Goal: Task Accomplishment & Management: Manage account settings

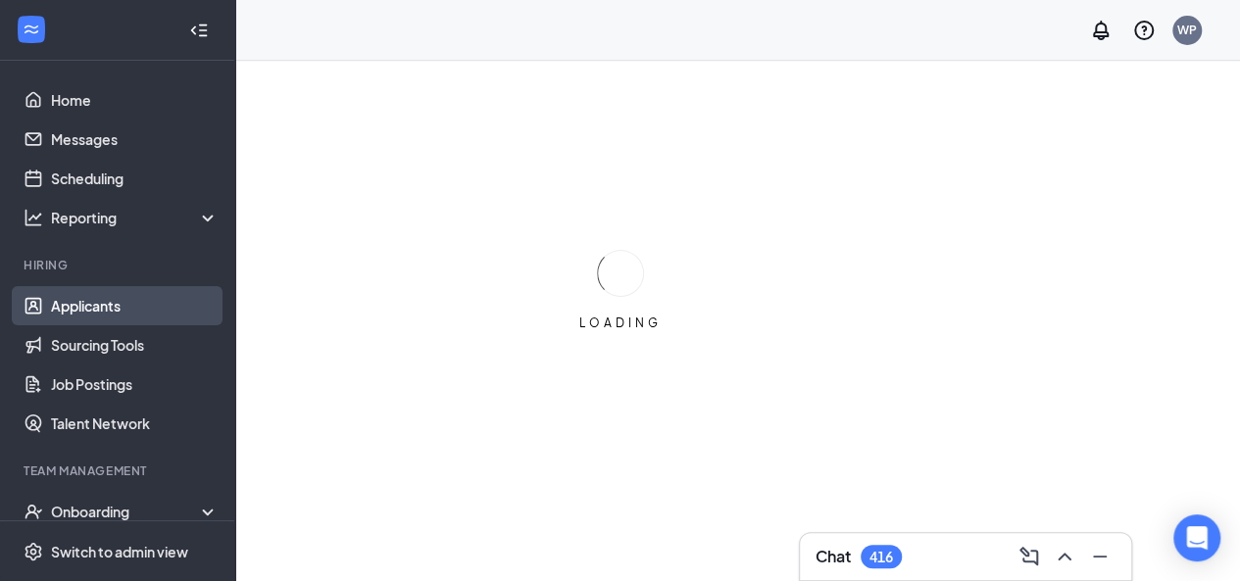
click at [96, 303] on link "Applicants" at bounding box center [135, 305] width 168 height 39
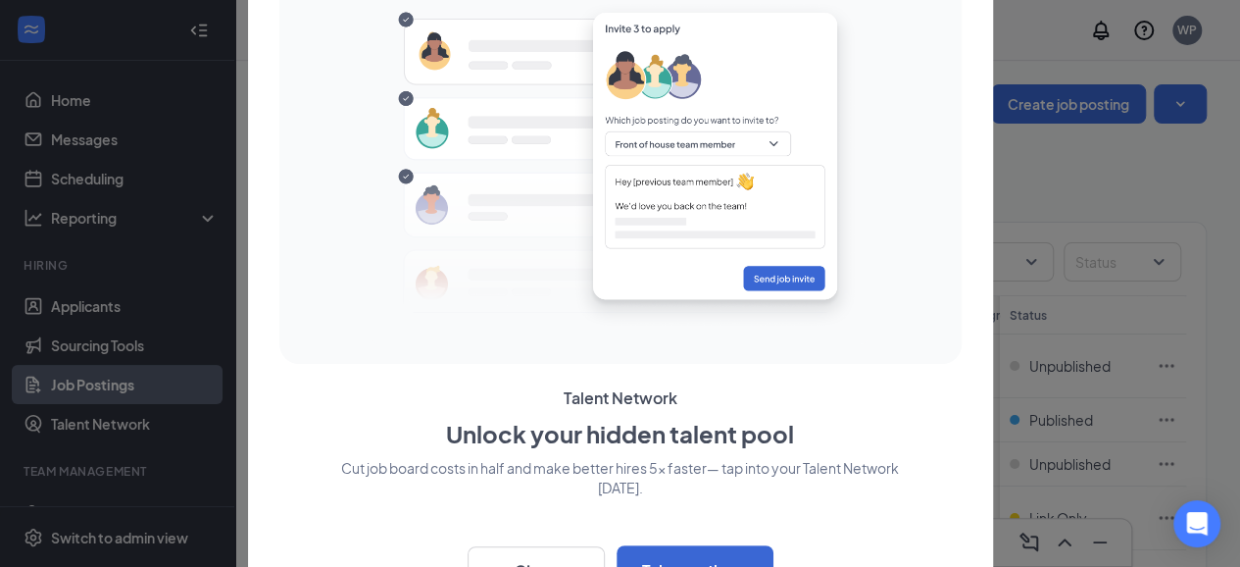
click at [899, 89] on div at bounding box center [620, 165] width 667 height 373
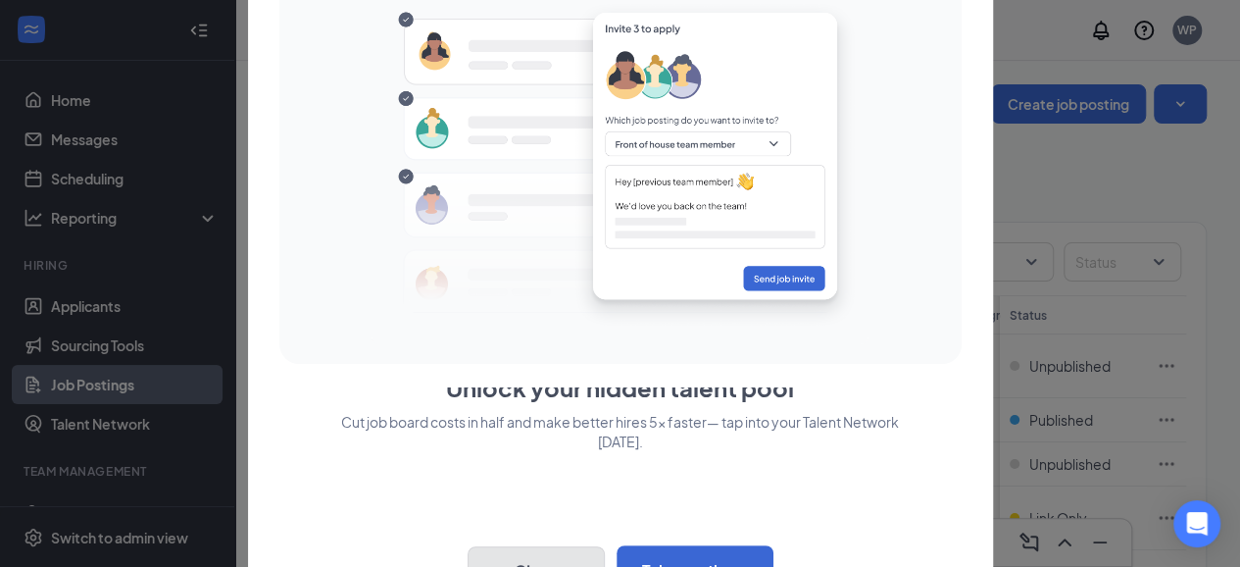
drag, startPoint x: 575, startPoint y: 561, endPoint x: 568, endPoint y: 517, distance: 44.7
click at [568, 517] on div "Talent Network Unlock your hidden talent pool Cut job board costs in half and m…" at bounding box center [620, 491] width 682 height 208
click at [90, 306] on div at bounding box center [620, 283] width 1240 height 567
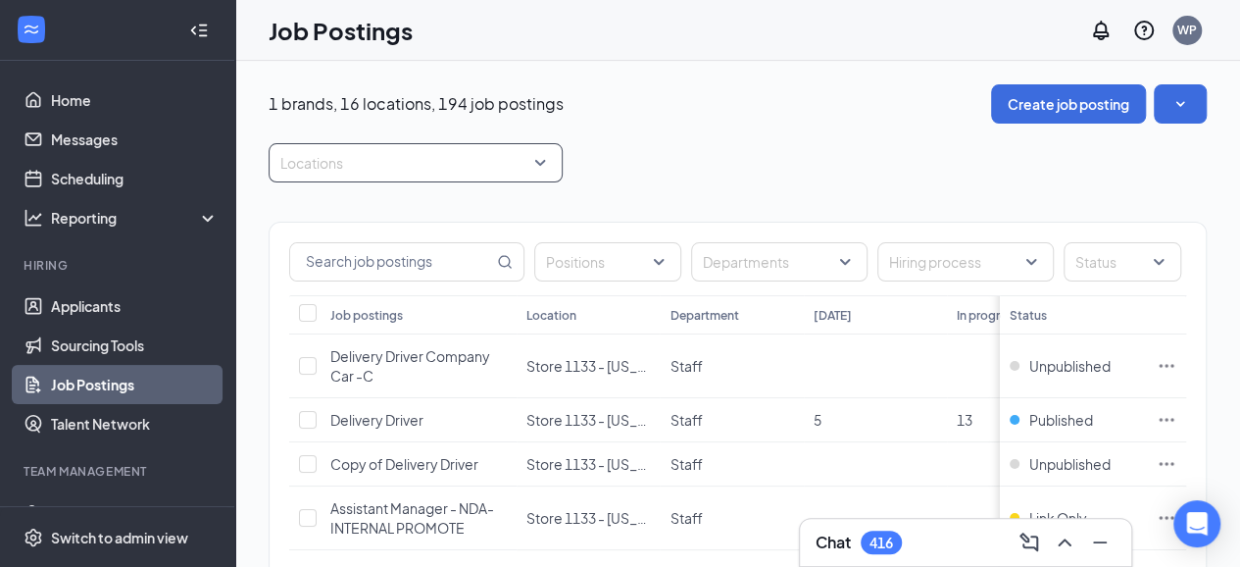
click at [343, 155] on div at bounding box center [406, 162] width 265 height 31
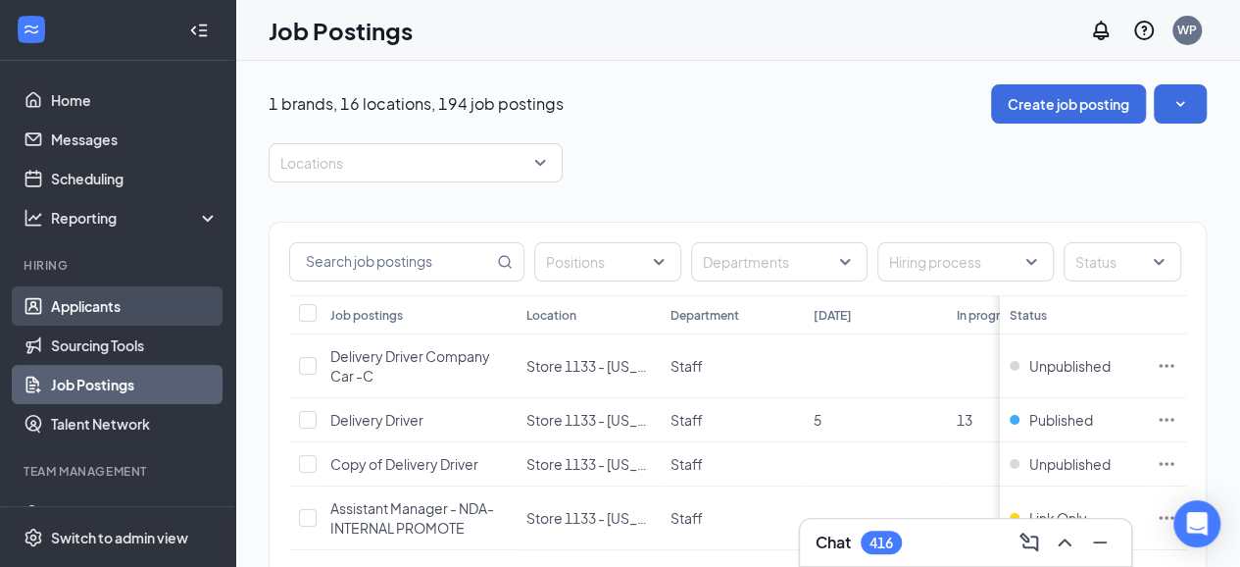
click at [122, 321] on link "Applicants" at bounding box center [135, 305] width 168 height 39
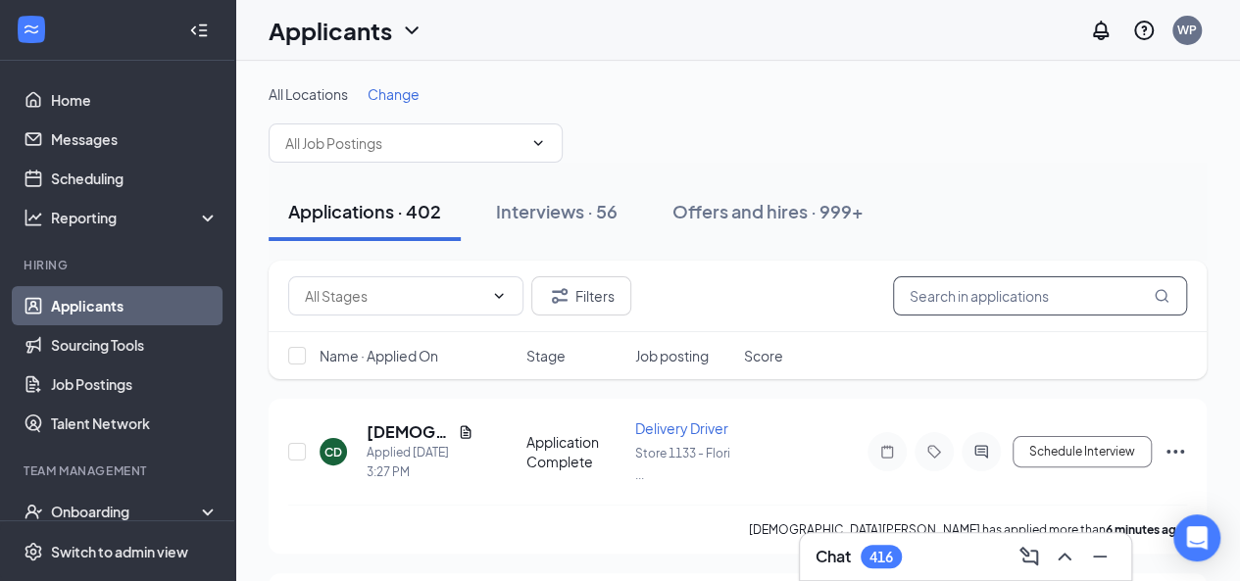
click at [1092, 281] on input "text" at bounding box center [1040, 295] width 294 height 39
type input "3602"
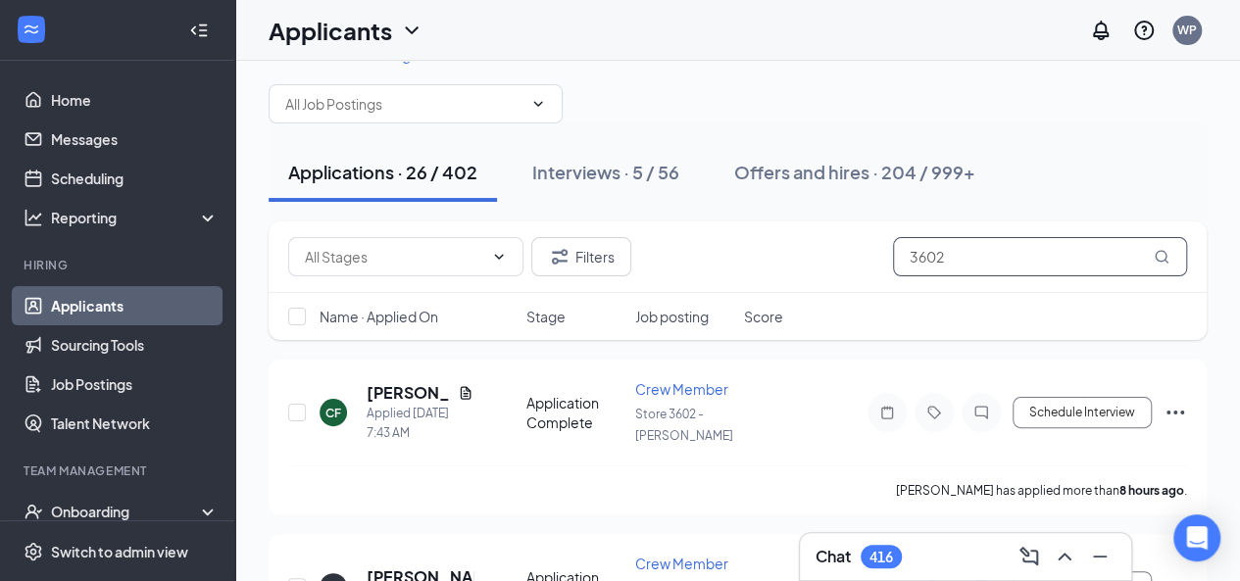
scroll to position [57, 0]
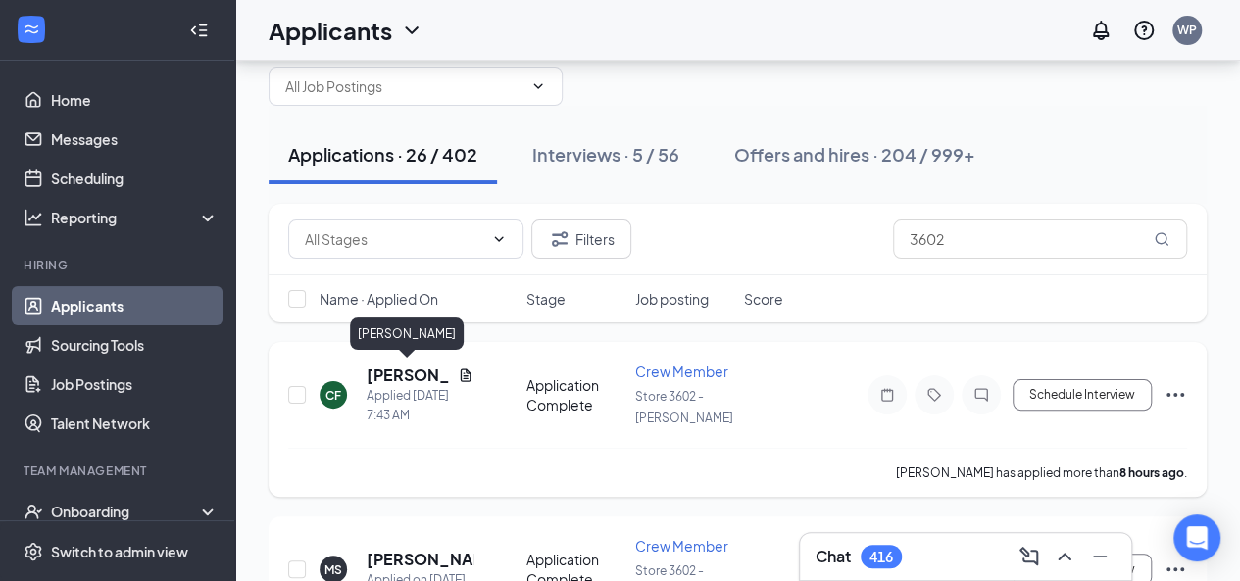
click at [417, 378] on h5 "[PERSON_NAME]" at bounding box center [408, 376] width 83 height 22
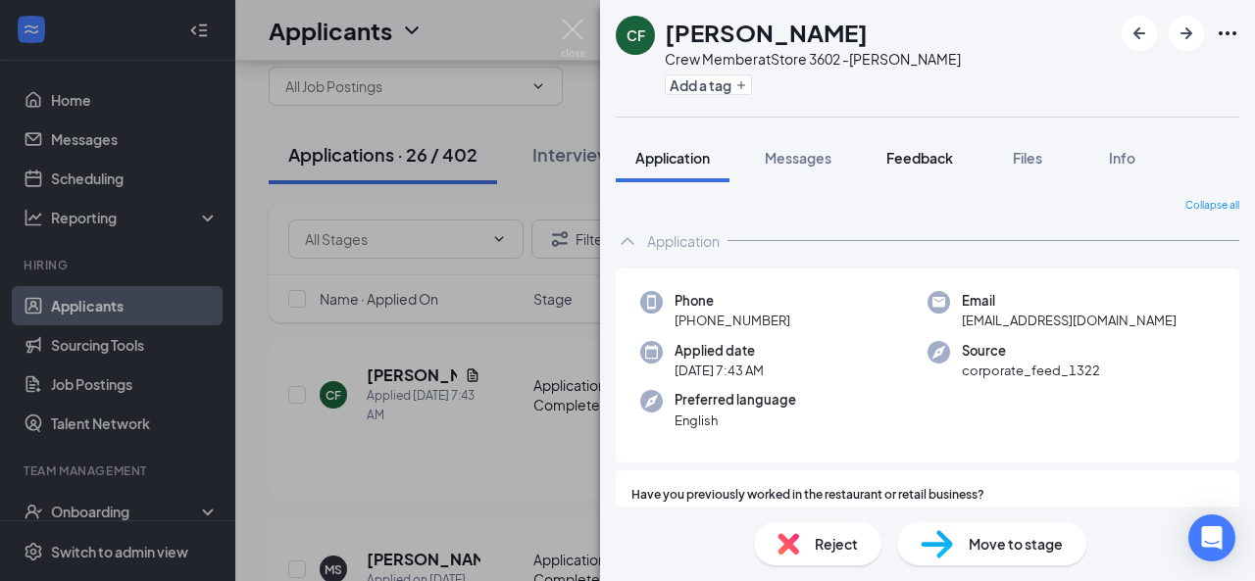
click at [933, 153] on span "Feedback" at bounding box center [919, 158] width 67 height 18
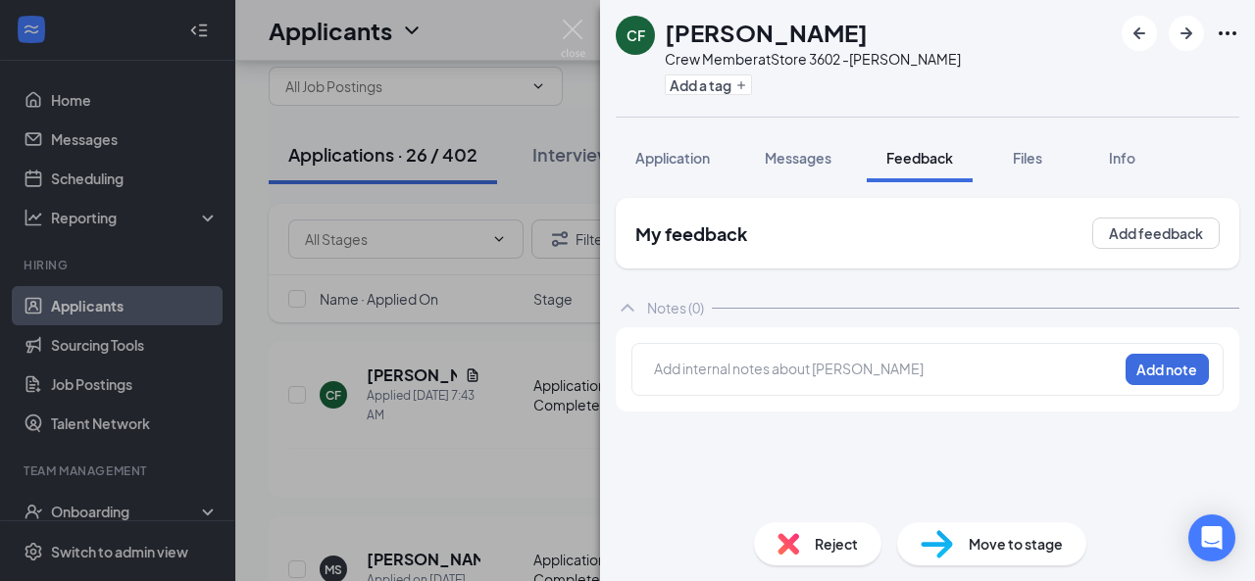
click at [262, 498] on div "CF [PERSON_NAME] Crew Member at Store 3602 -[PERSON_NAME] Add a tag Application…" at bounding box center [627, 290] width 1255 height 581
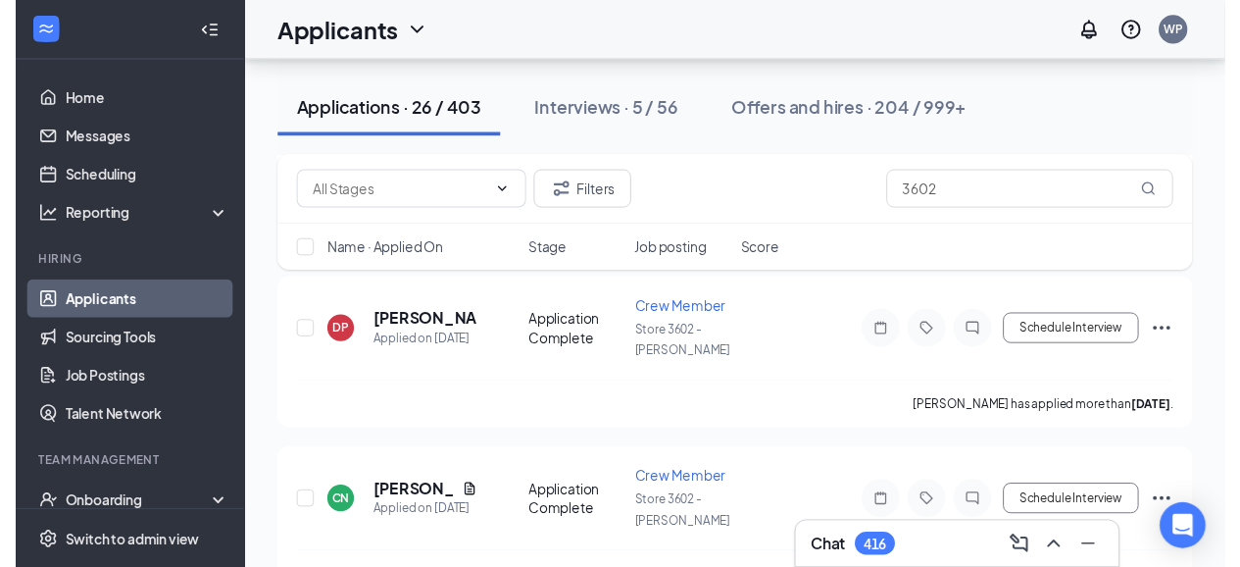
scroll to position [721, 0]
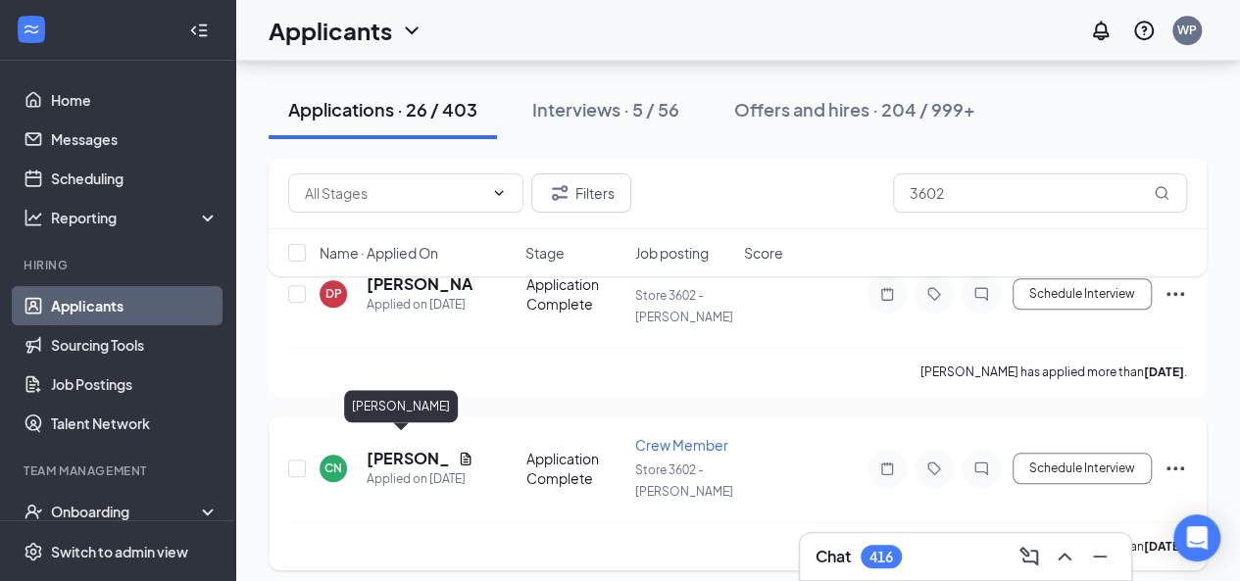
click at [402, 448] on h5 "[PERSON_NAME]" at bounding box center [408, 459] width 83 height 22
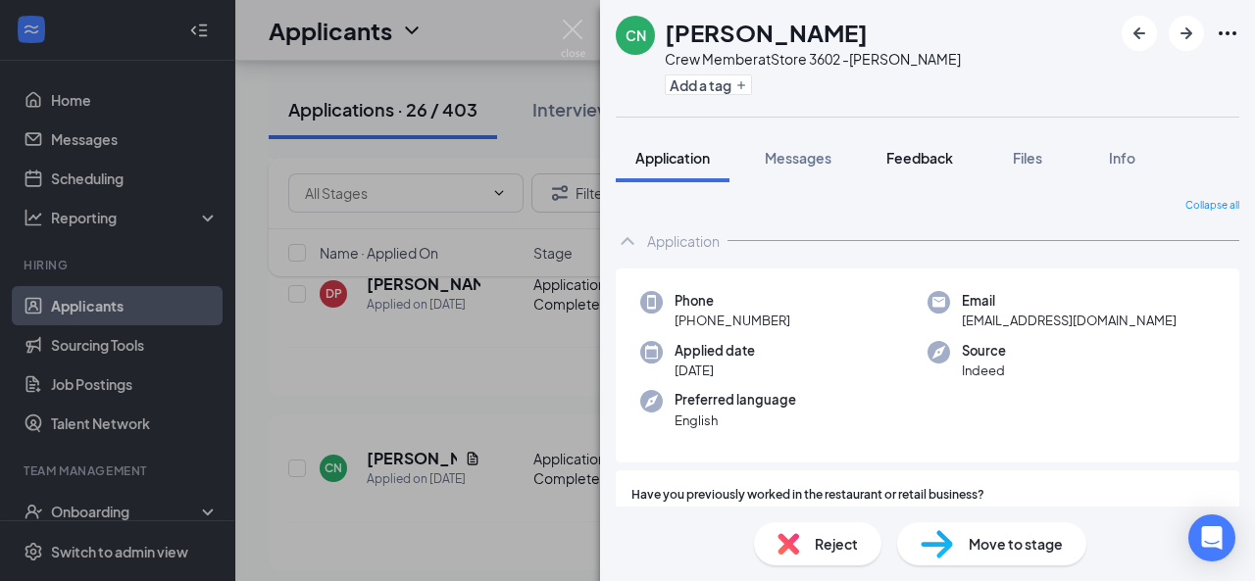
click at [926, 160] on span "Feedback" at bounding box center [919, 158] width 67 height 18
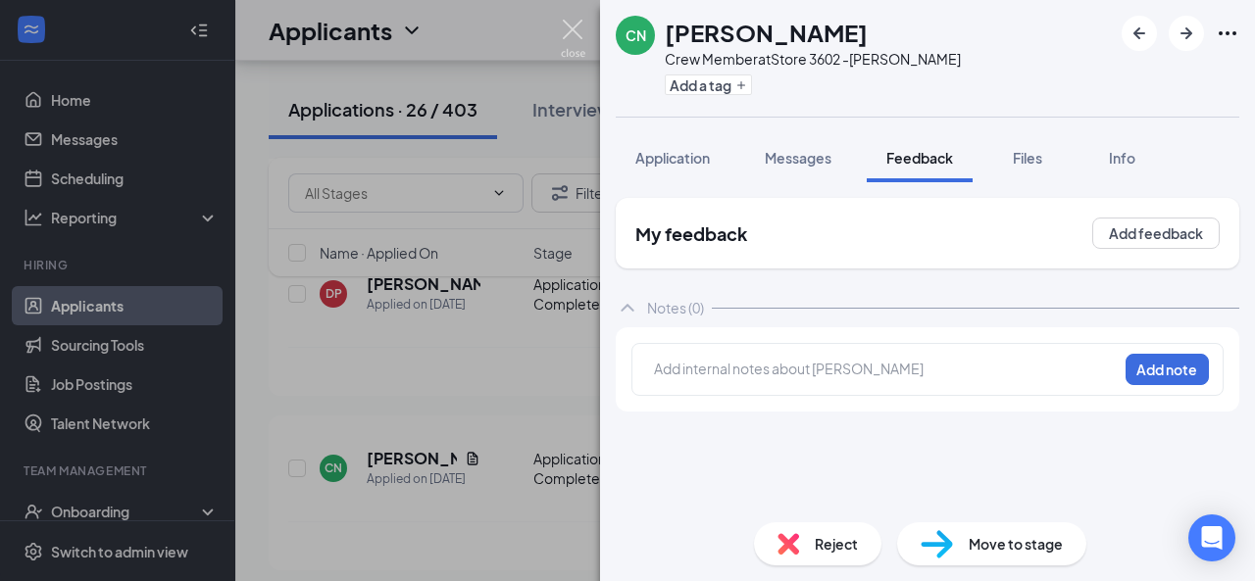
click at [564, 25] on img at bounding box center [573, 39] width 25 height 38
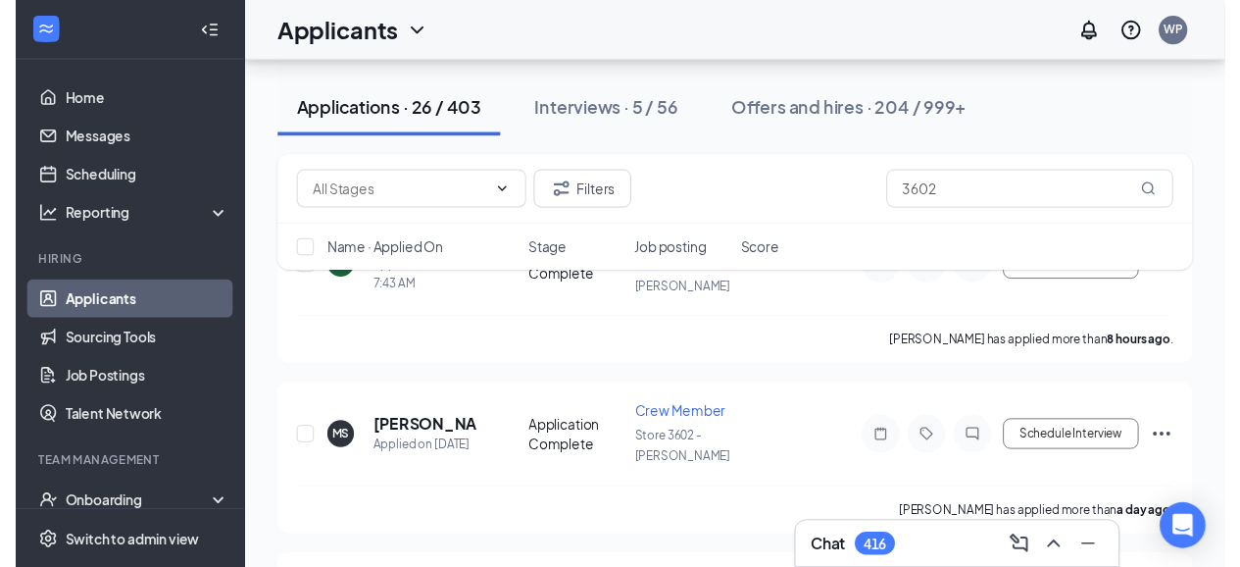
scroll to position [194, 0]
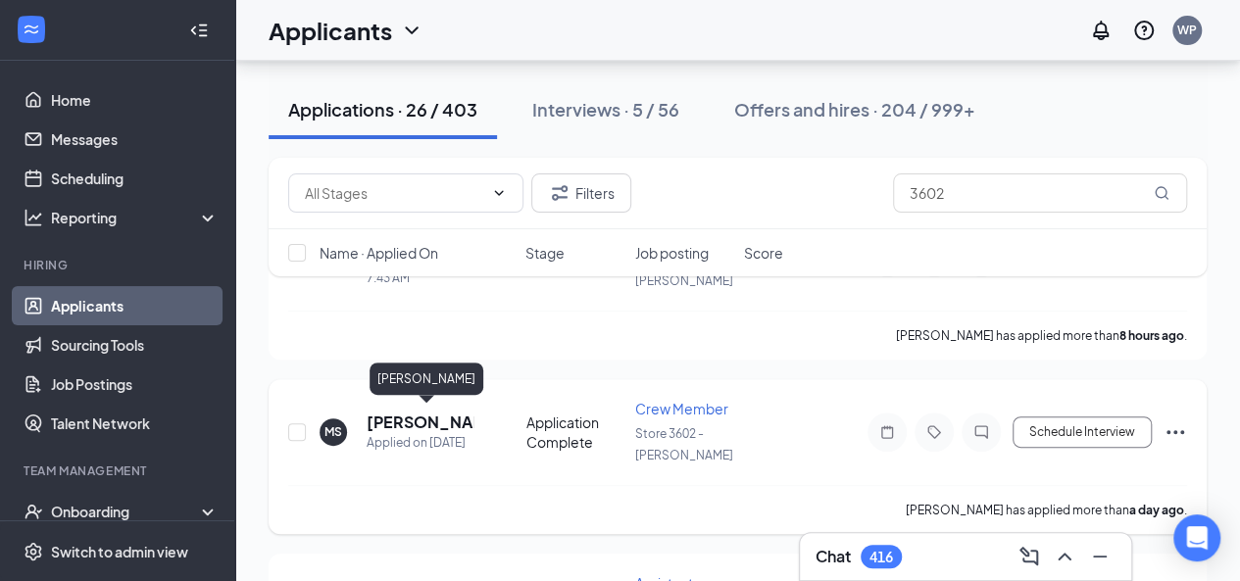
click at [422, 421] on h5 "[PERSON_NAME]" at bounding box center [420, 423] width 107 height 22
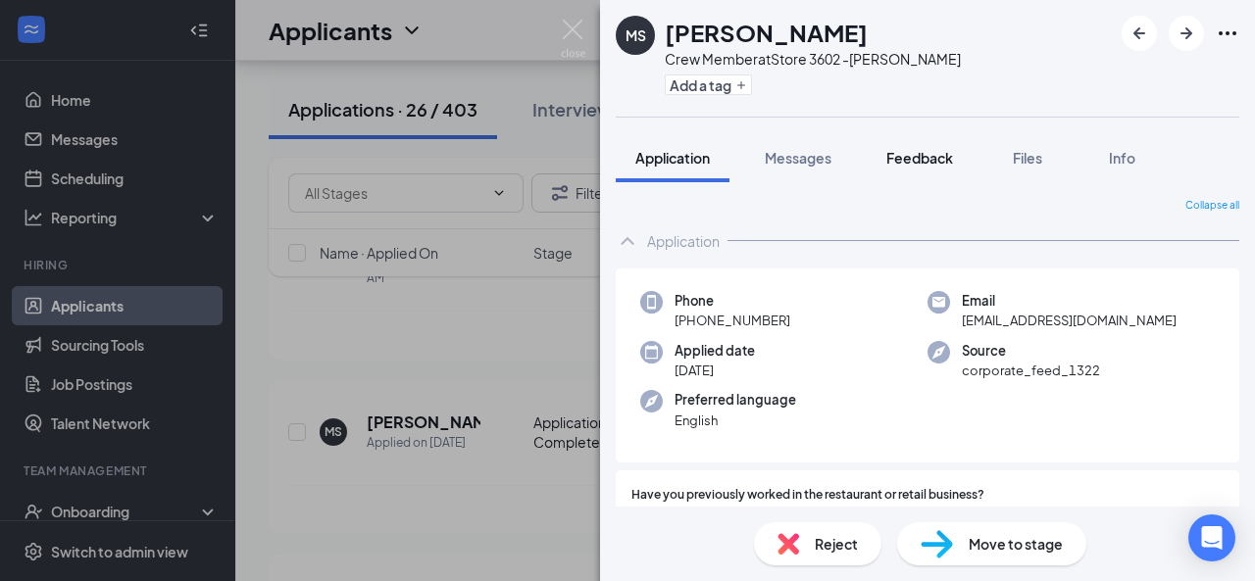
click at [936, 156] on span "Feedback" at bounding box center [919, 158] width 67 height 18
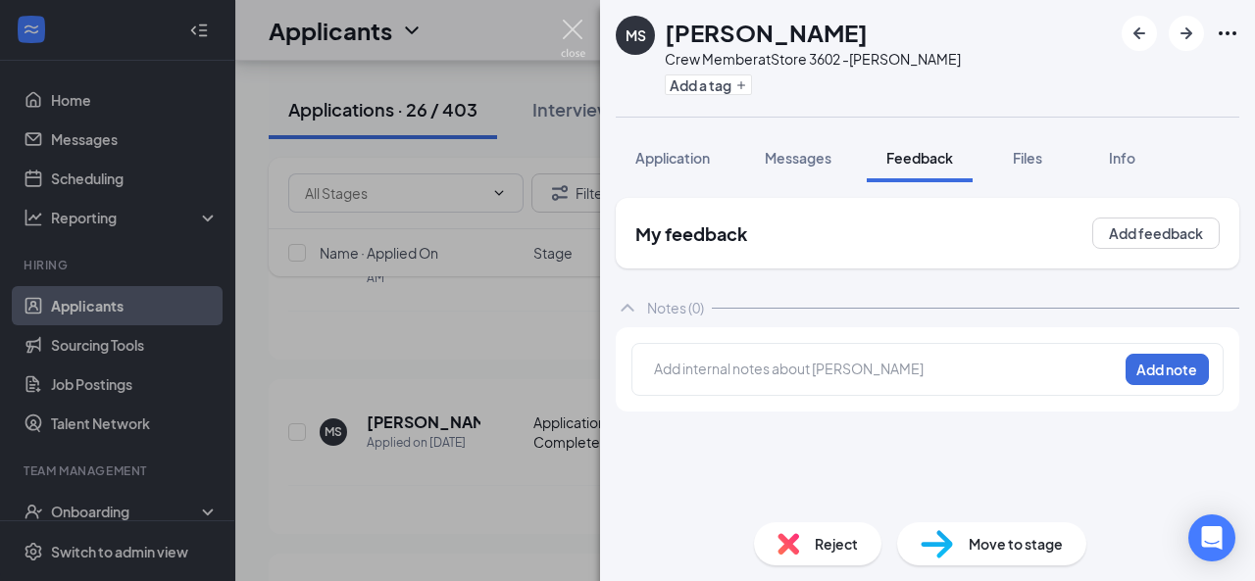
click at [572, 28] on img at bounding box center [573, 39] width 25 height 38
